Goal: Task Accomplishment & Management: Use online tool/utility

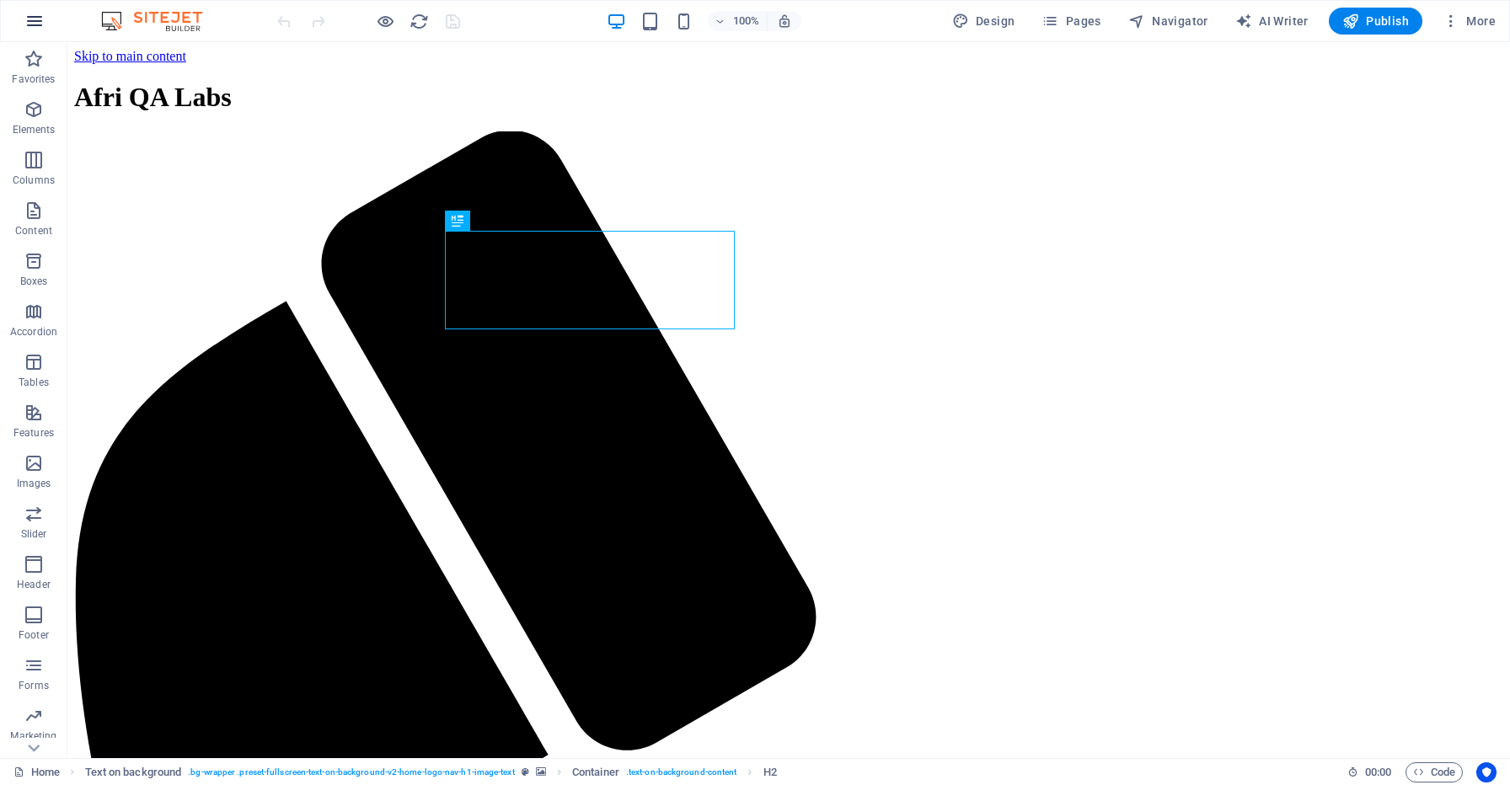
click at [31, 17] on icon "button" at bounding box center [34, 21] width 20 height 20
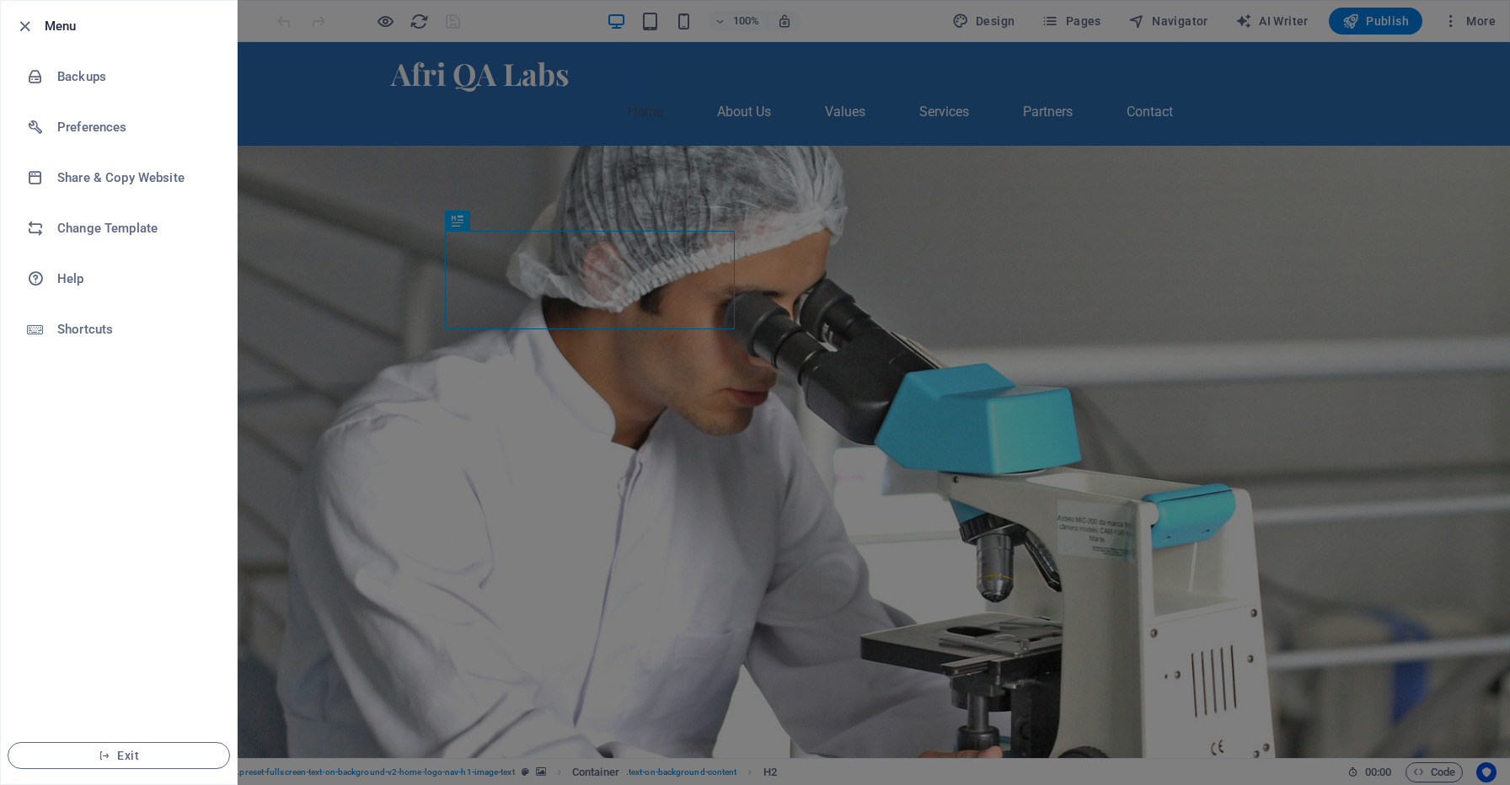
click at [1194, 114] on div at bounding box center [755, 392] width 1510 height 785
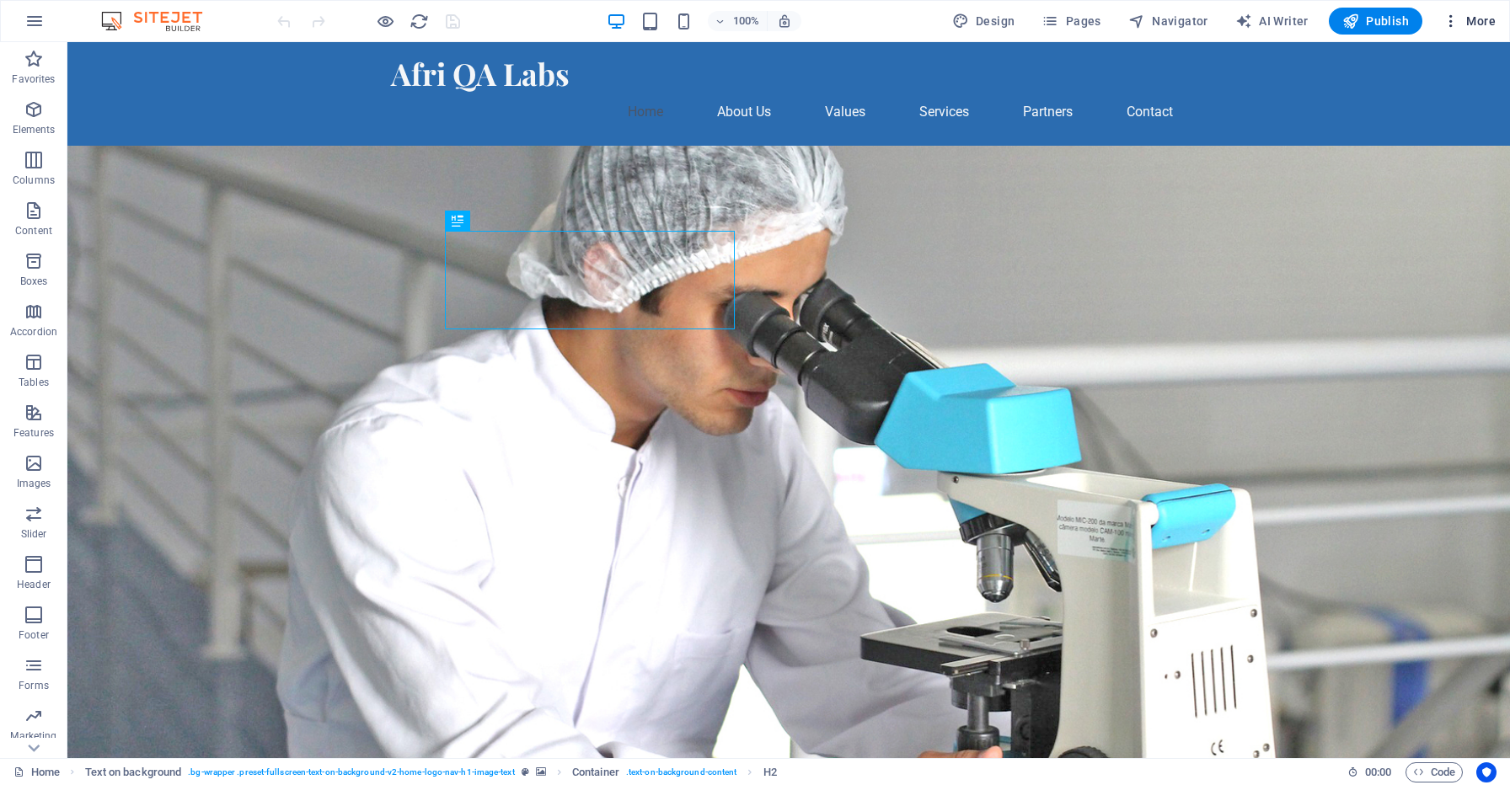
click at [1451, 15] on icon "button" at bounding box center [1450, 21] width 17 height 17
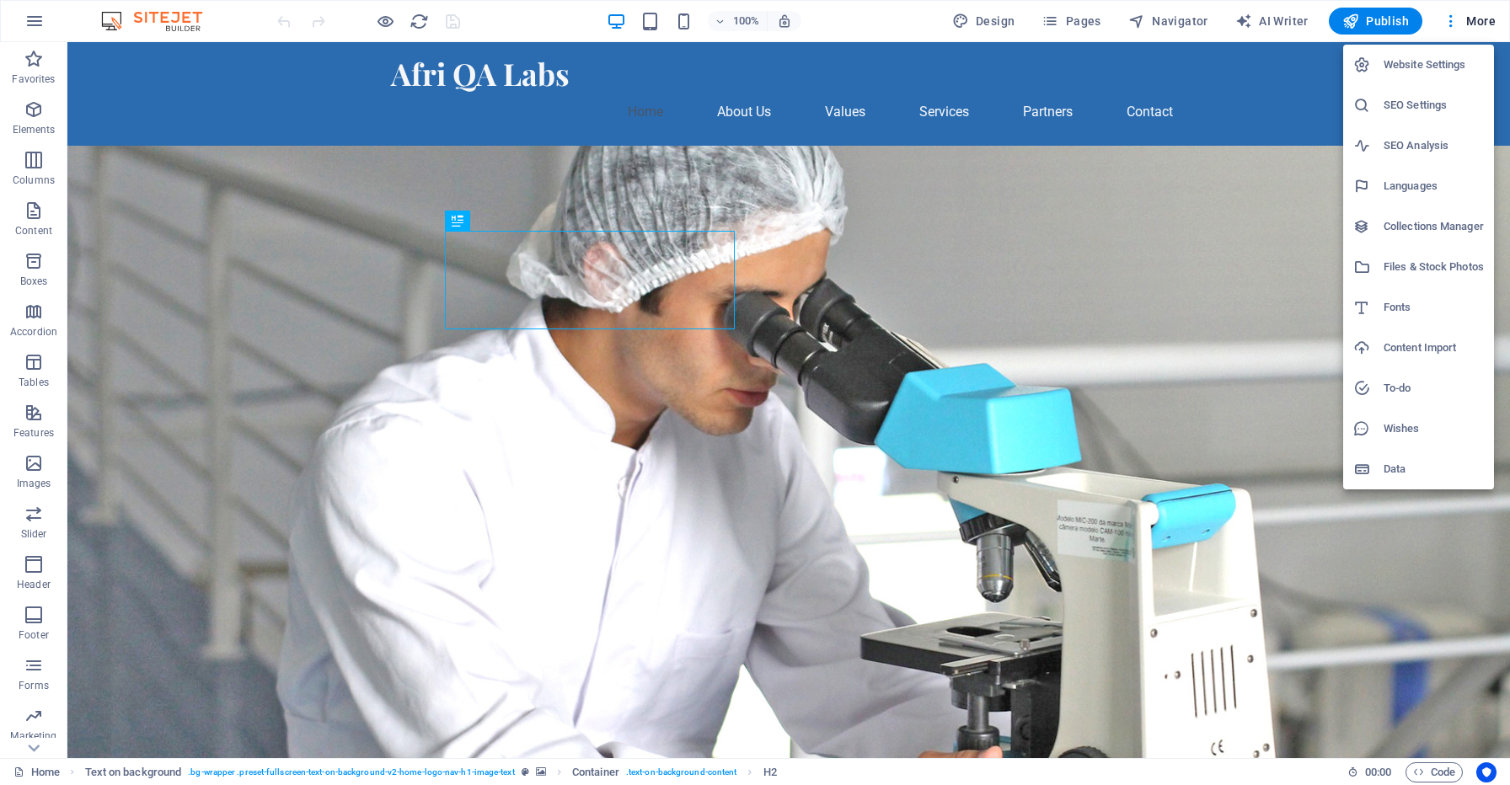
click at [316, 135] on div at bounding box center [755, 392] width 1510 height 785
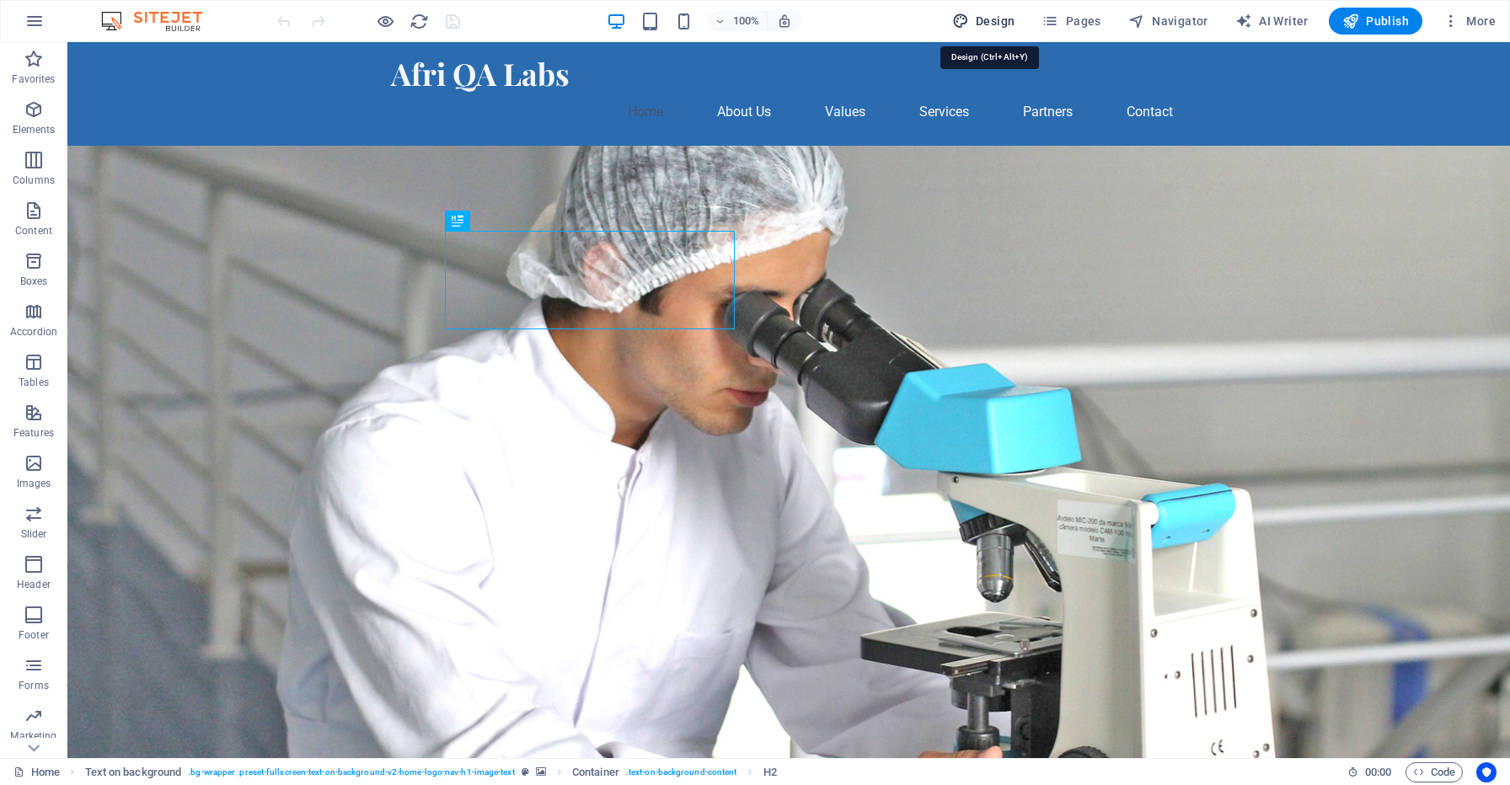
click at [987, 17] on span "Design" at bounding box center [983, 21] width 63 height 17
select select "px"
select select "400"
select select "px"
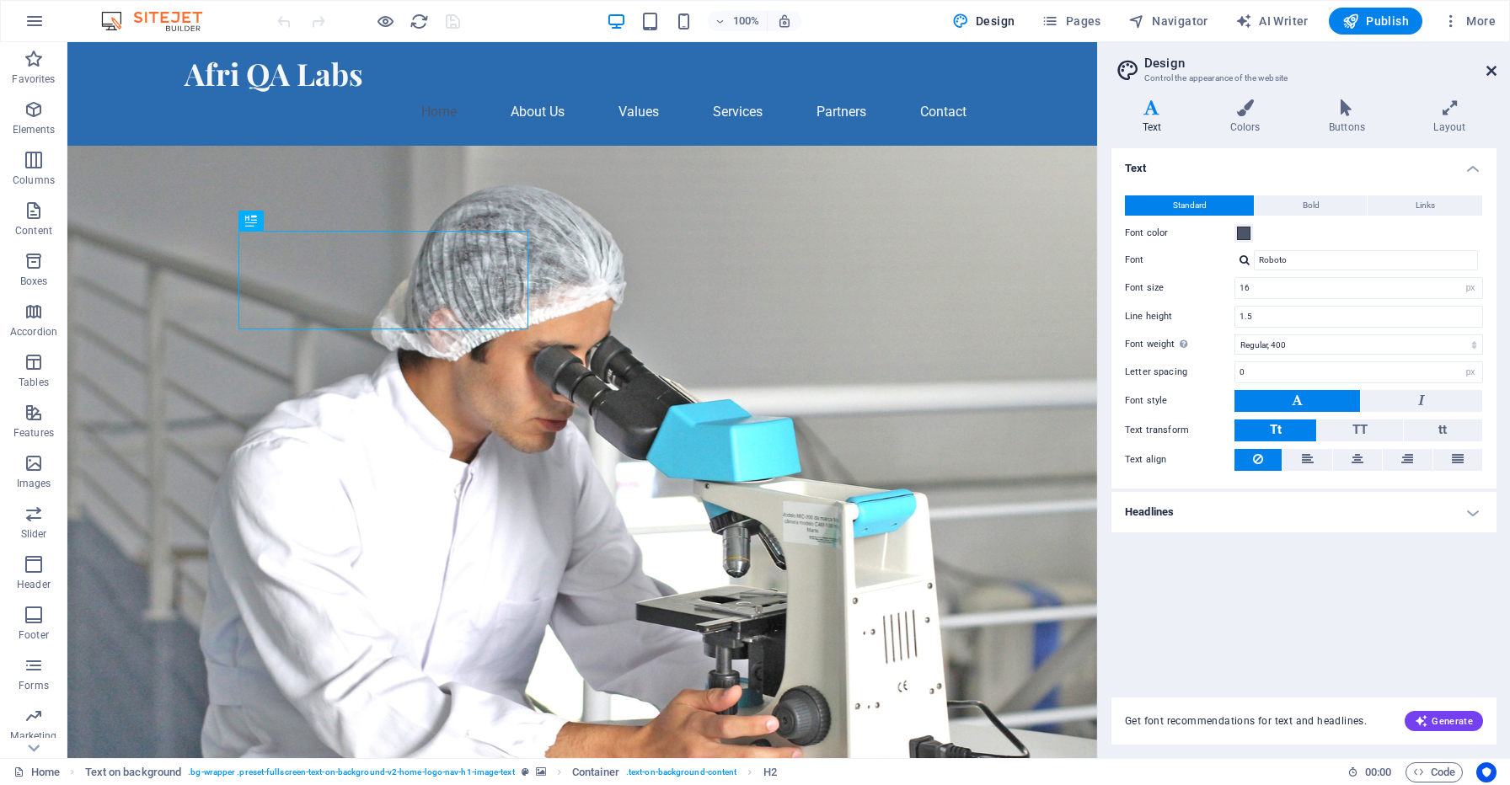
click at [1489, 72] on icon at bounding box center [1491, 70] width 10 height 13
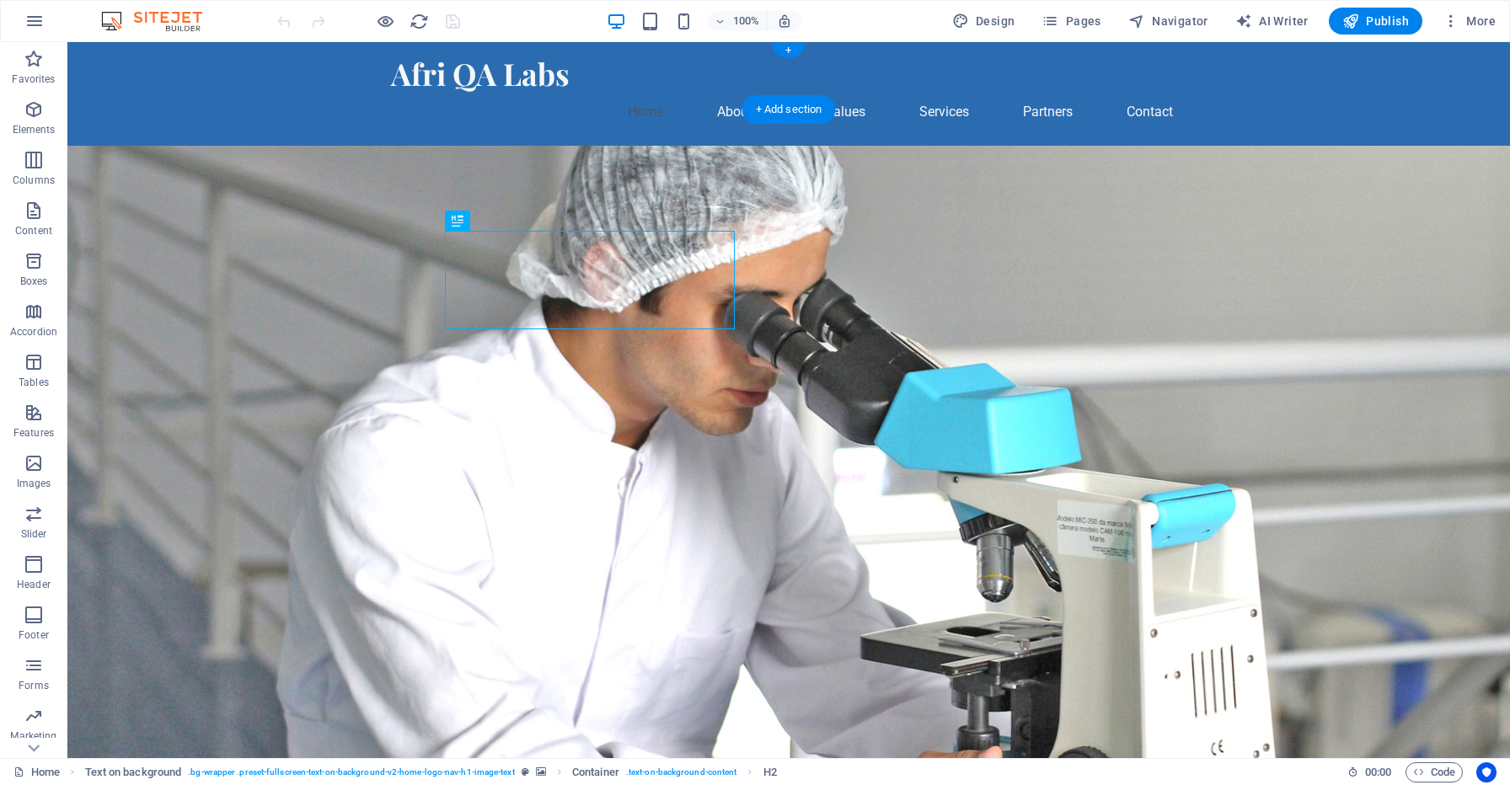
click at [84, 69] on div "Afri QA Labs Home About Us Values Services Partners Contact" at bounding box center [788, 94] width 1442 height 104
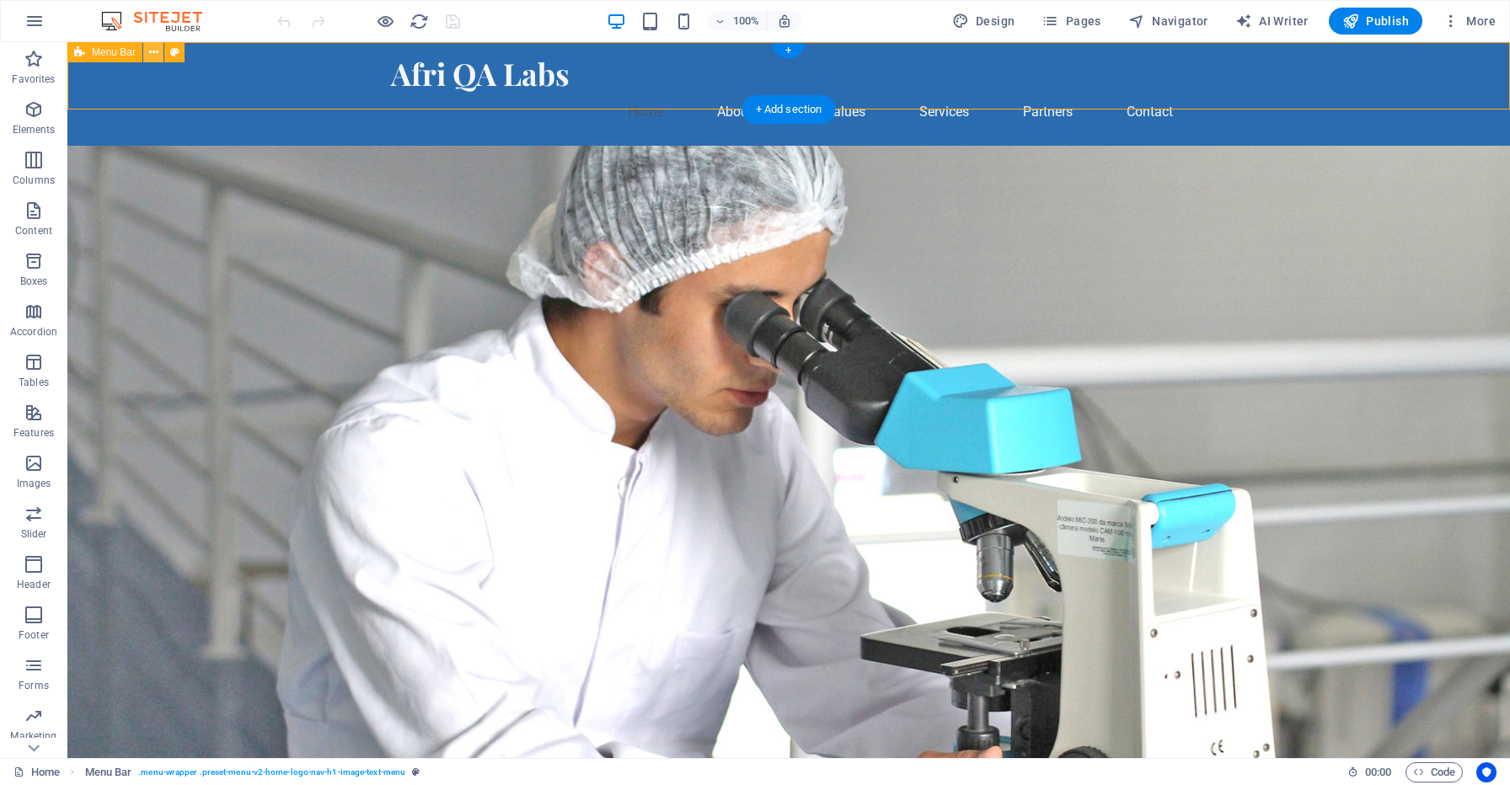
click at [149, 53] on icon at bounding box center [153, 53] width 9 height 18
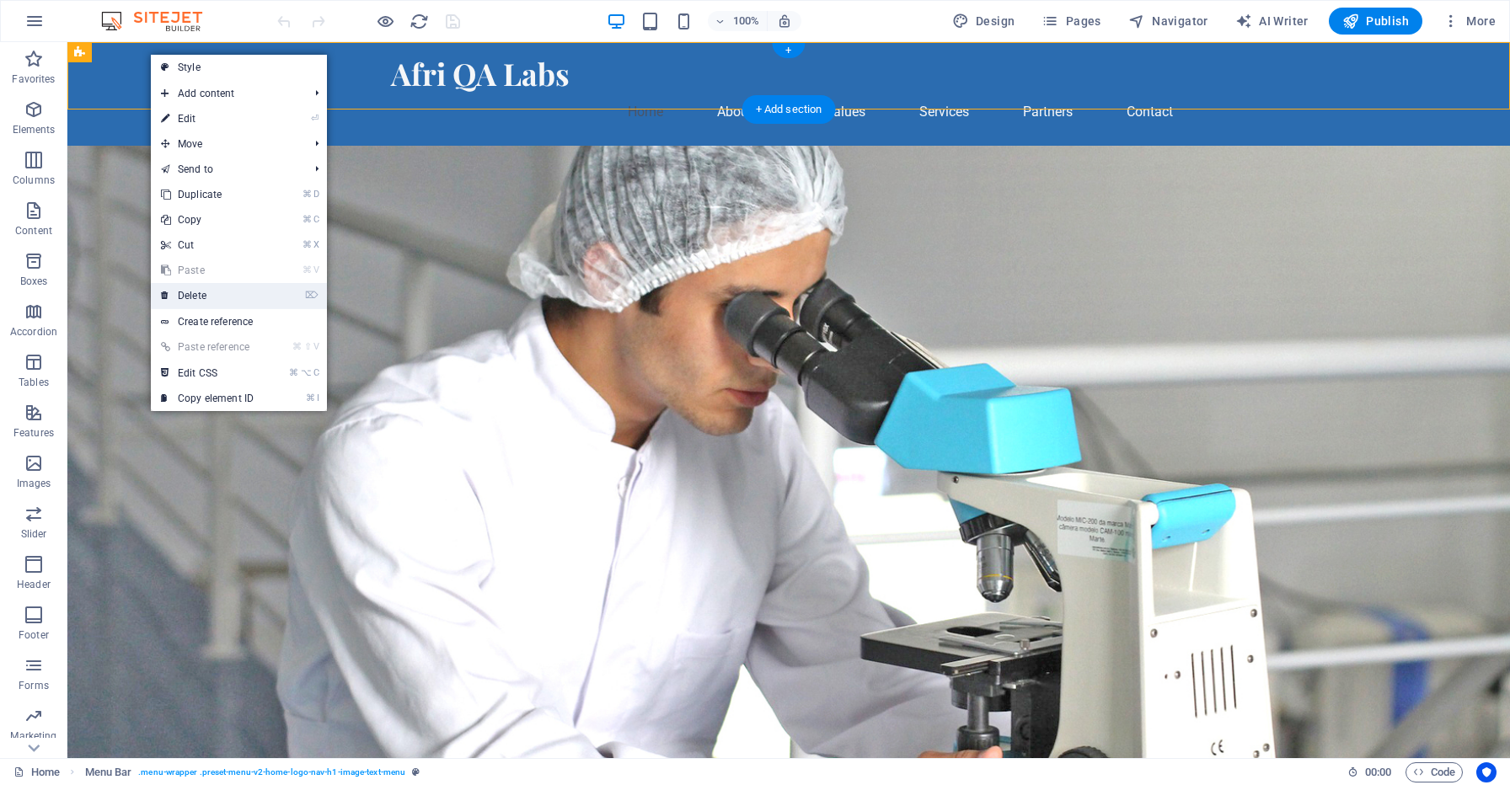
click at [199, 297] on link "⌦ Delete" at bounding box center [207, 295] width 113 height 25
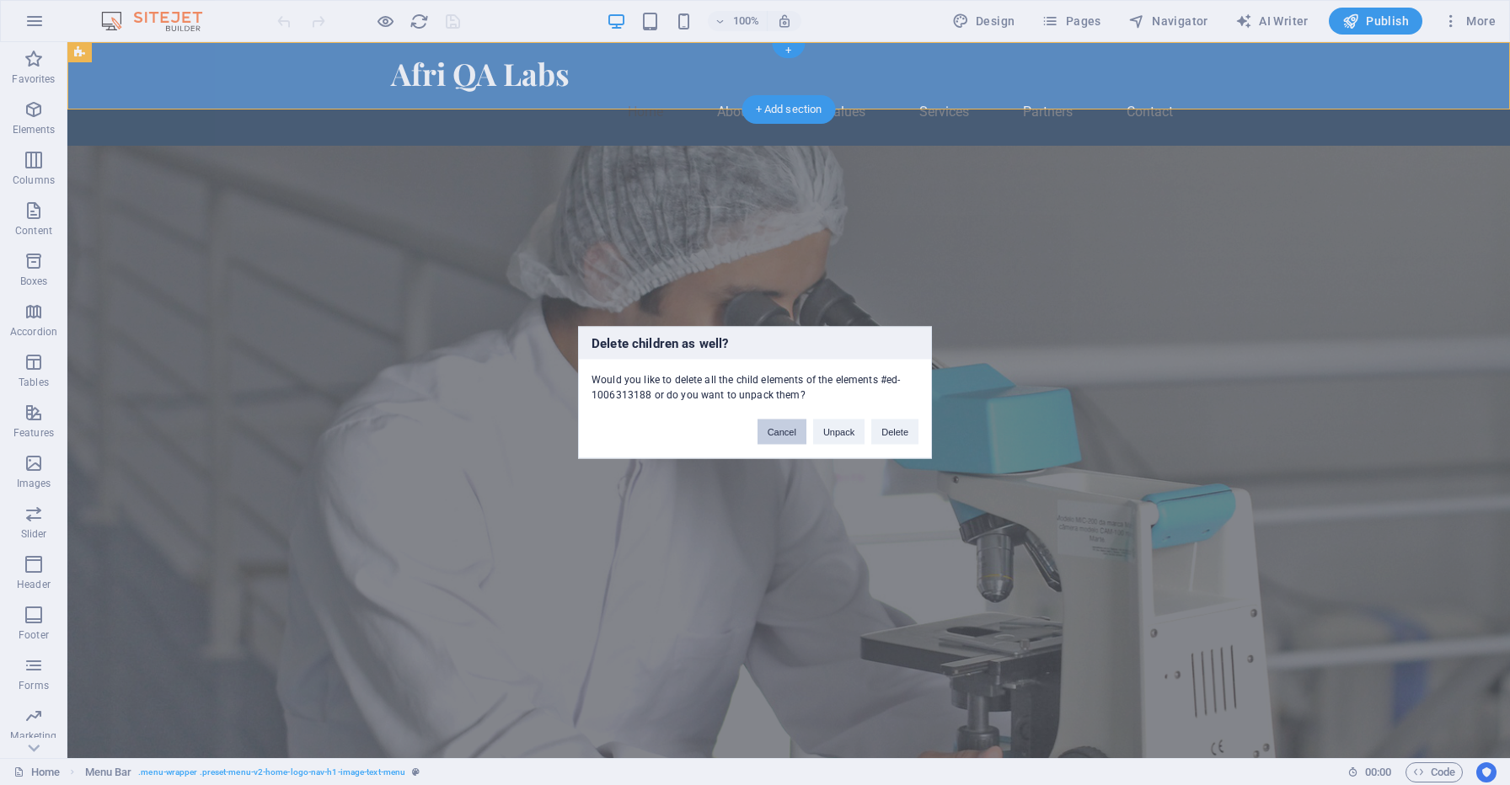
click at [777, 431] on button "Cancel" at bounding box center [781, 432] width 49 height 25
